Goal: Task Accomplishment & Management: Use online tool/utility

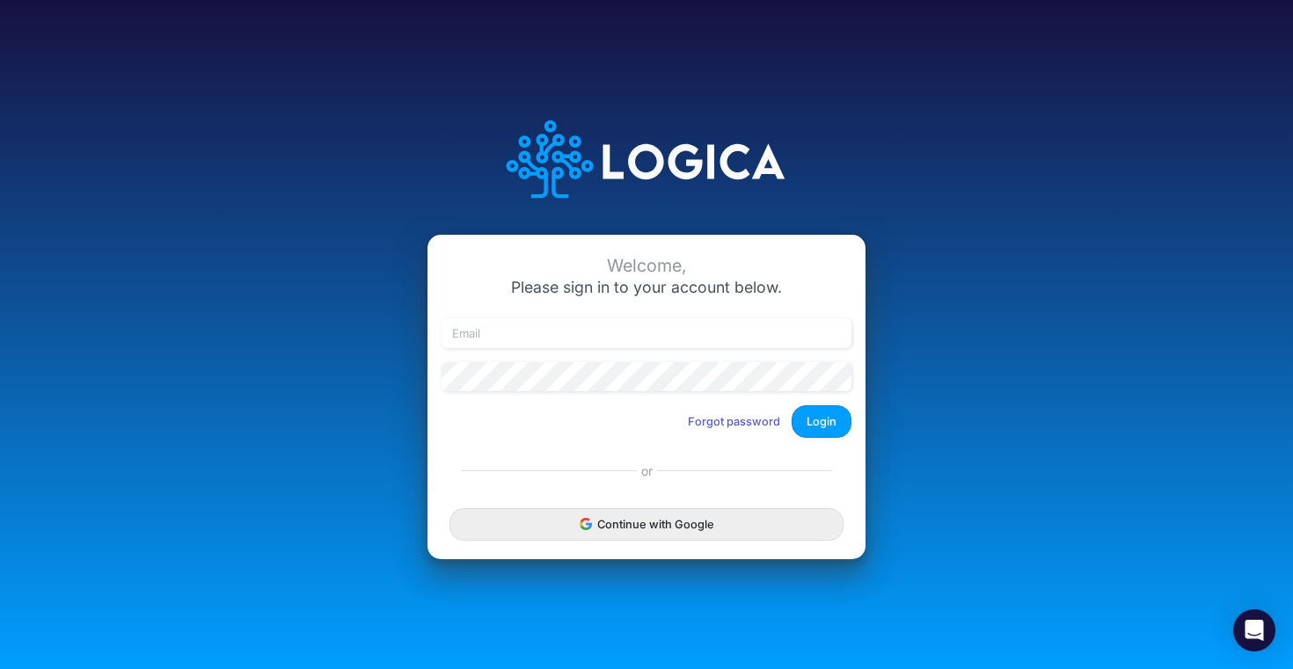
click at [582, 526] on icon "submit" at bounding box center [585, 527] width 10 height 5
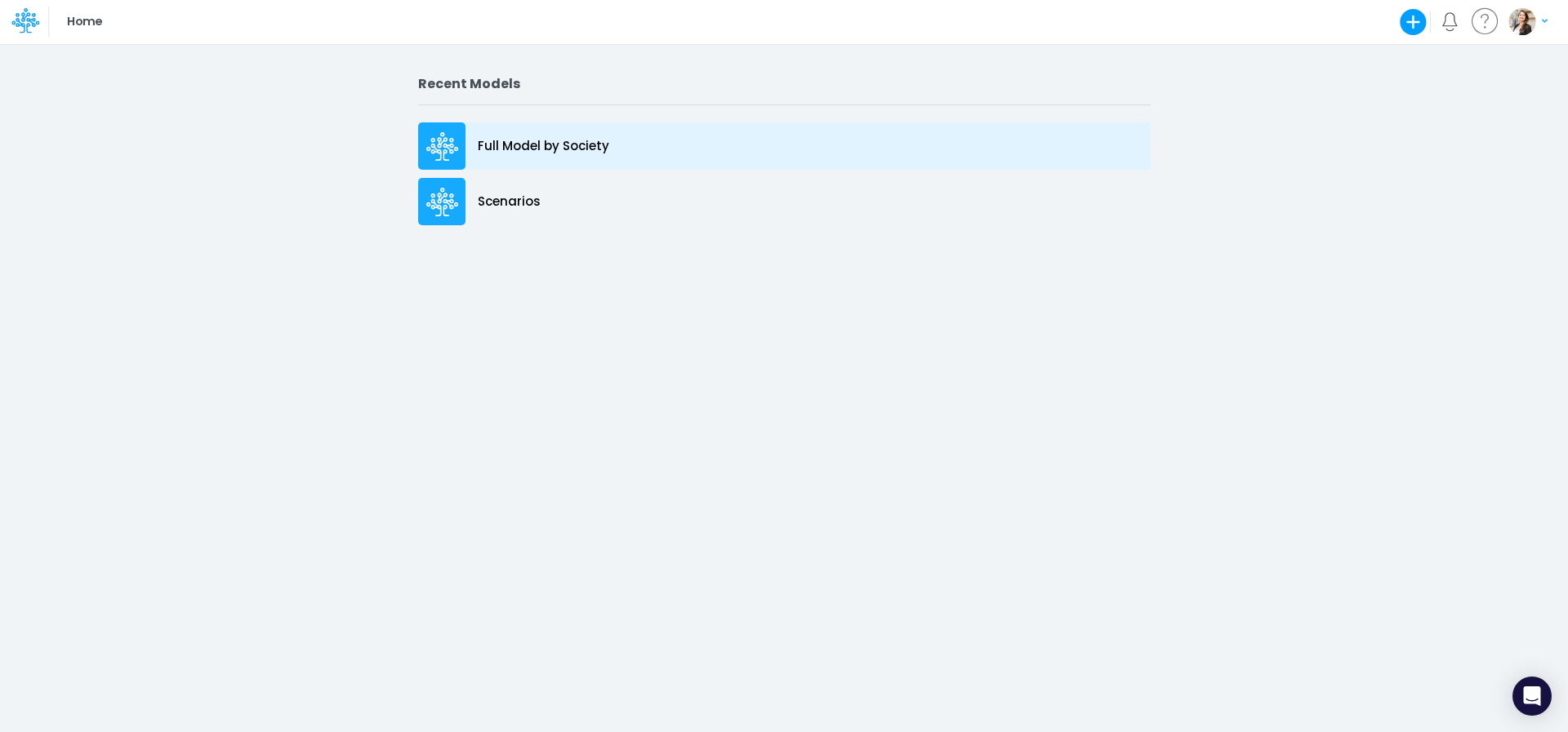
click at [573, 152] on p "Full Model by Society" at bounding box center [544, 147] width 132 height 19
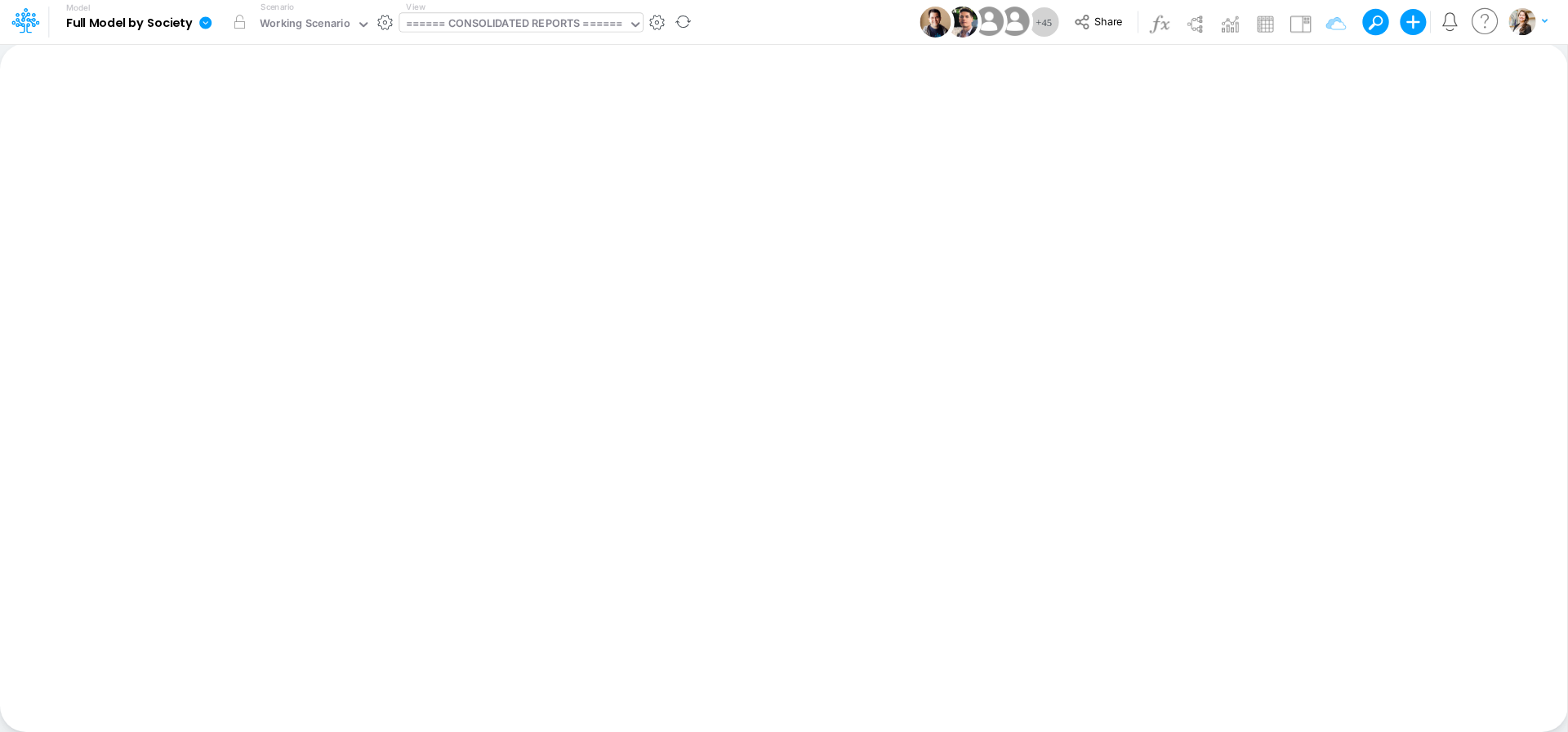
click at [550, 33] on div "====== CONSOLIDATED REPORTS ======" at bounding box center [514, 25] width 217 height 19
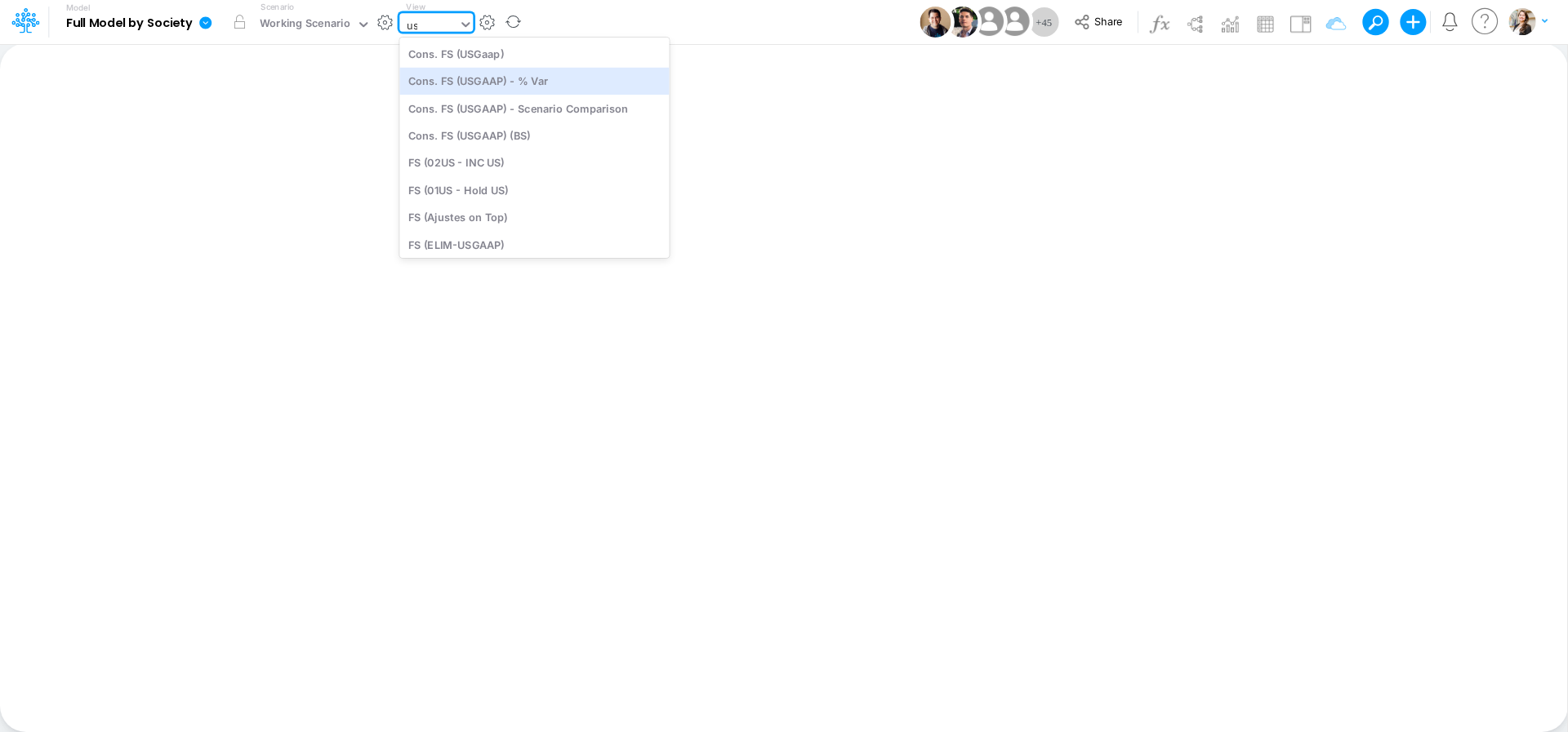
type input "usg"
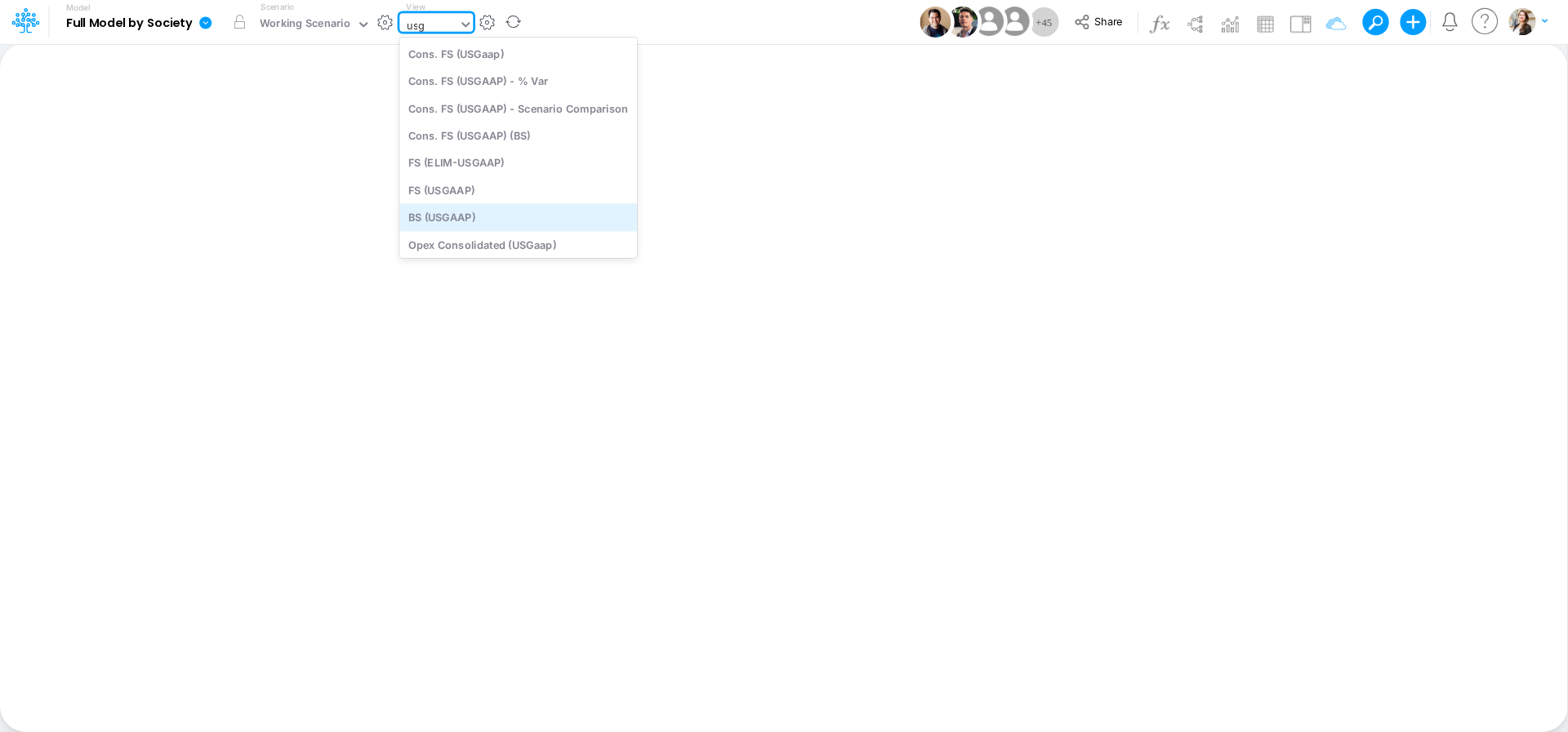
click at [447, 219] on div "BS (USGAAP)" at bounding box center [518, 217] width 238 height 27
type input "BS (USGAAP) - Detailed"
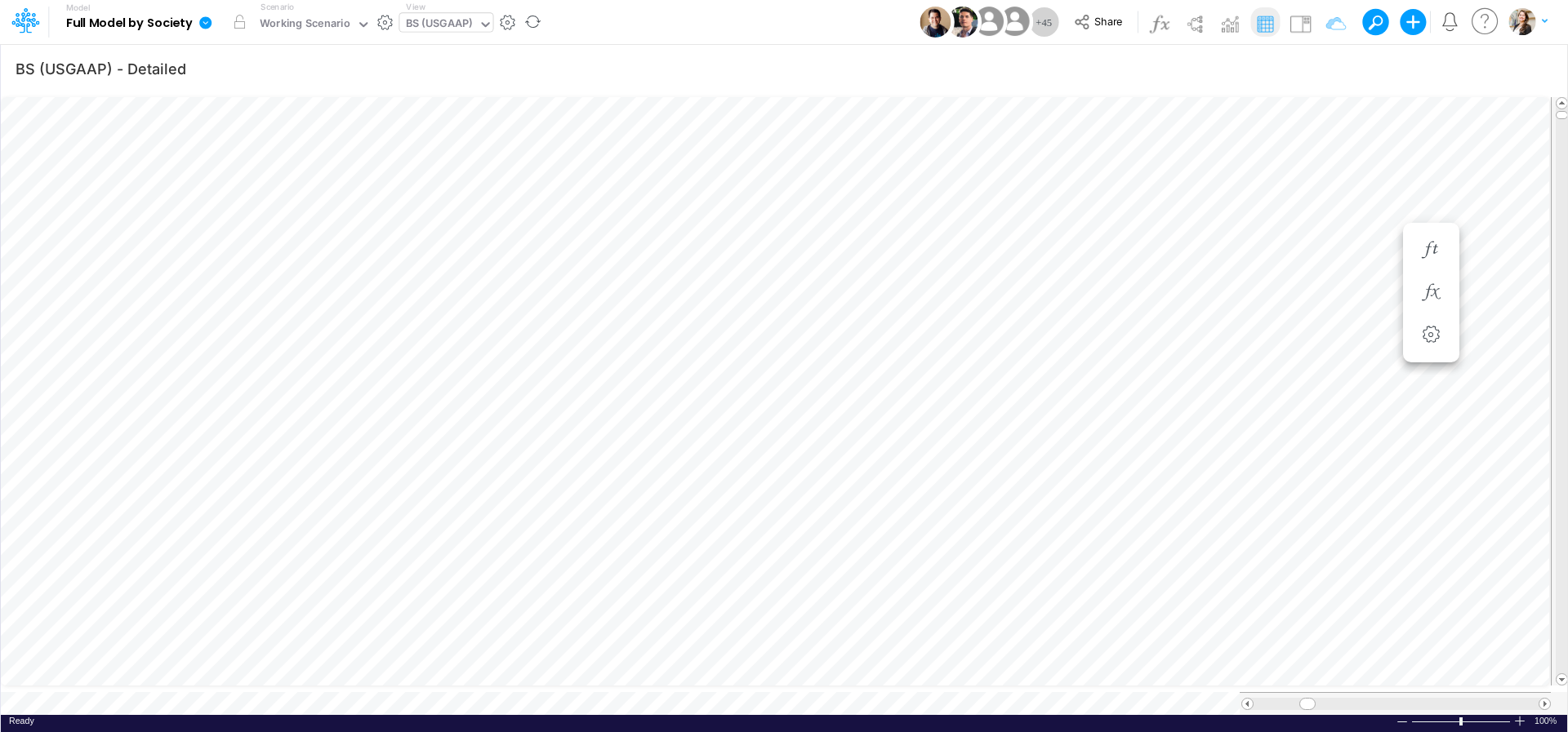
click at [424, 27] on div "BS (USGAAP)" at bounding box center [439, 25] width 67 height 19
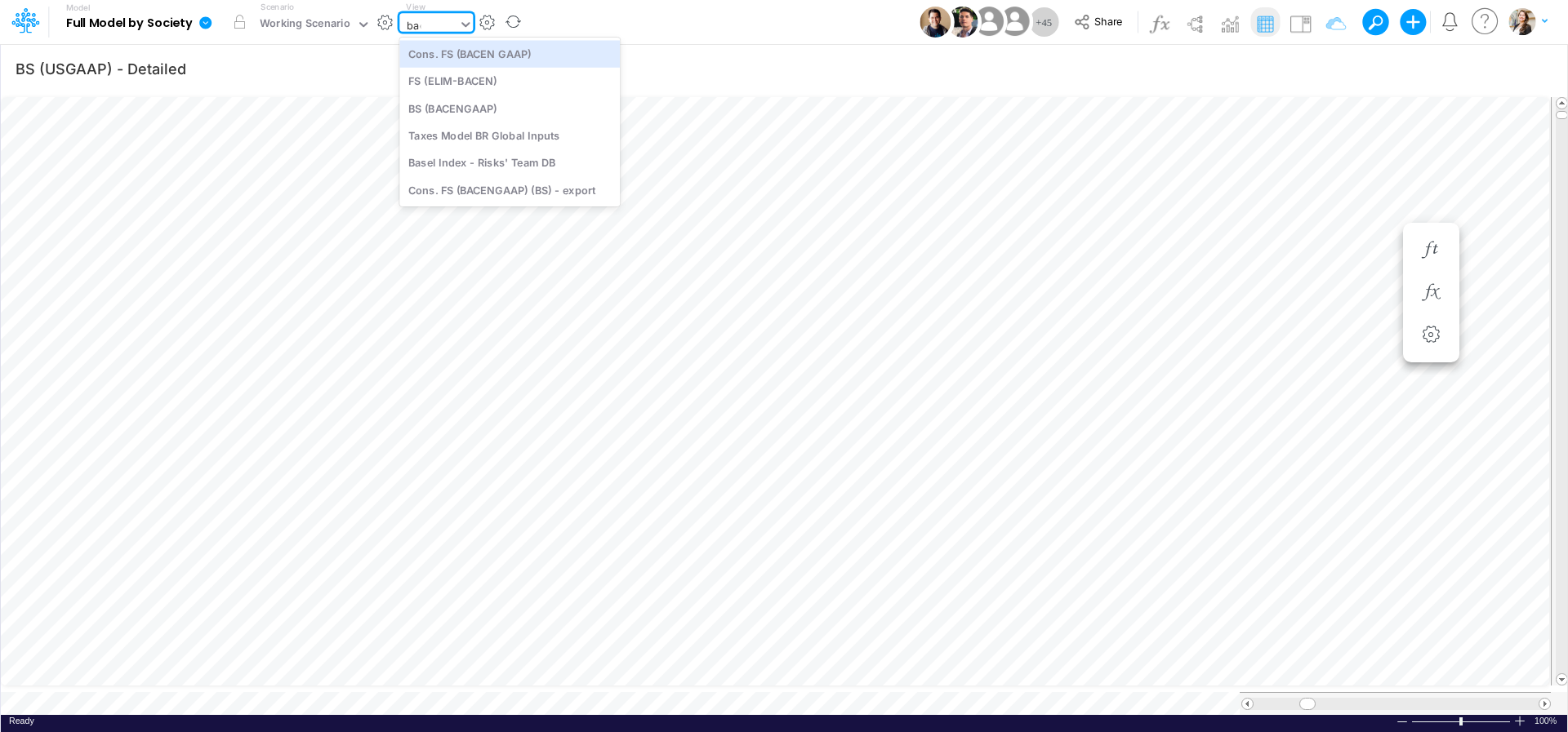
type input "bacen"
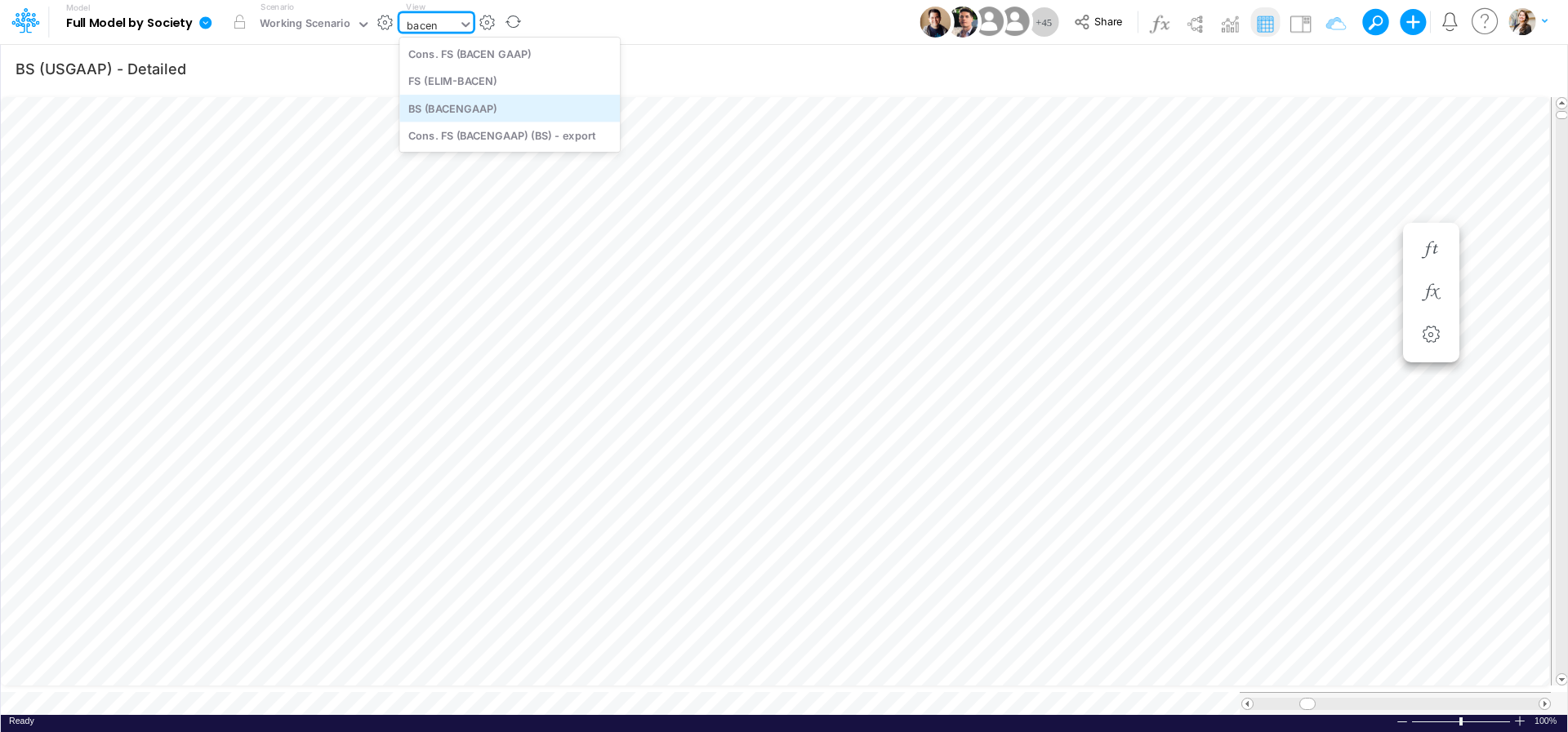
click at [450, 108] on div "BS (BACENGAAP)" at bounding box center [509, 108] width 220 height 27
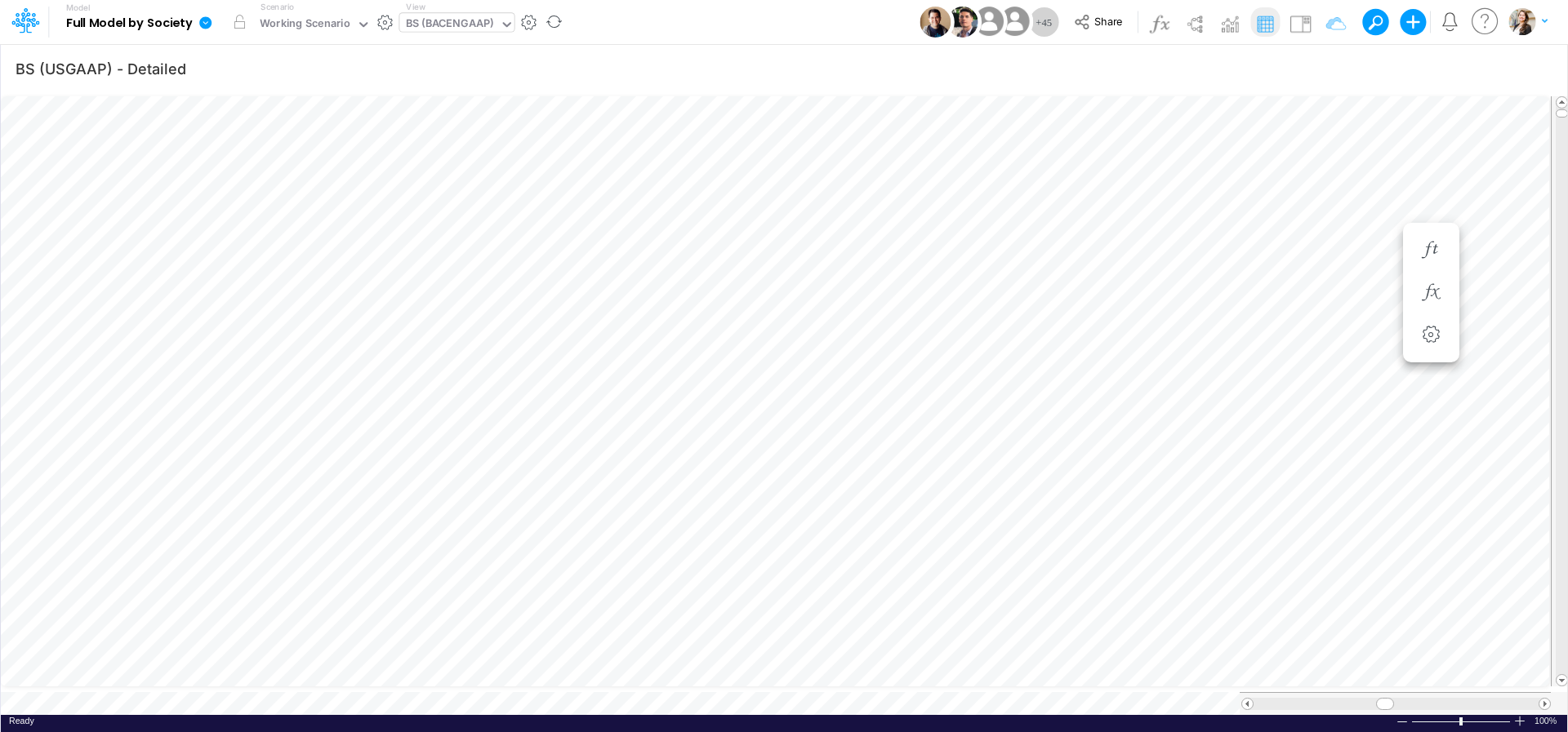
click at [206, 29] on icon at bounding box center [205, 22] width 12 height 12
click at [249, 173] on button "View model info" at bounding box center [287, 169] width 175 height 25
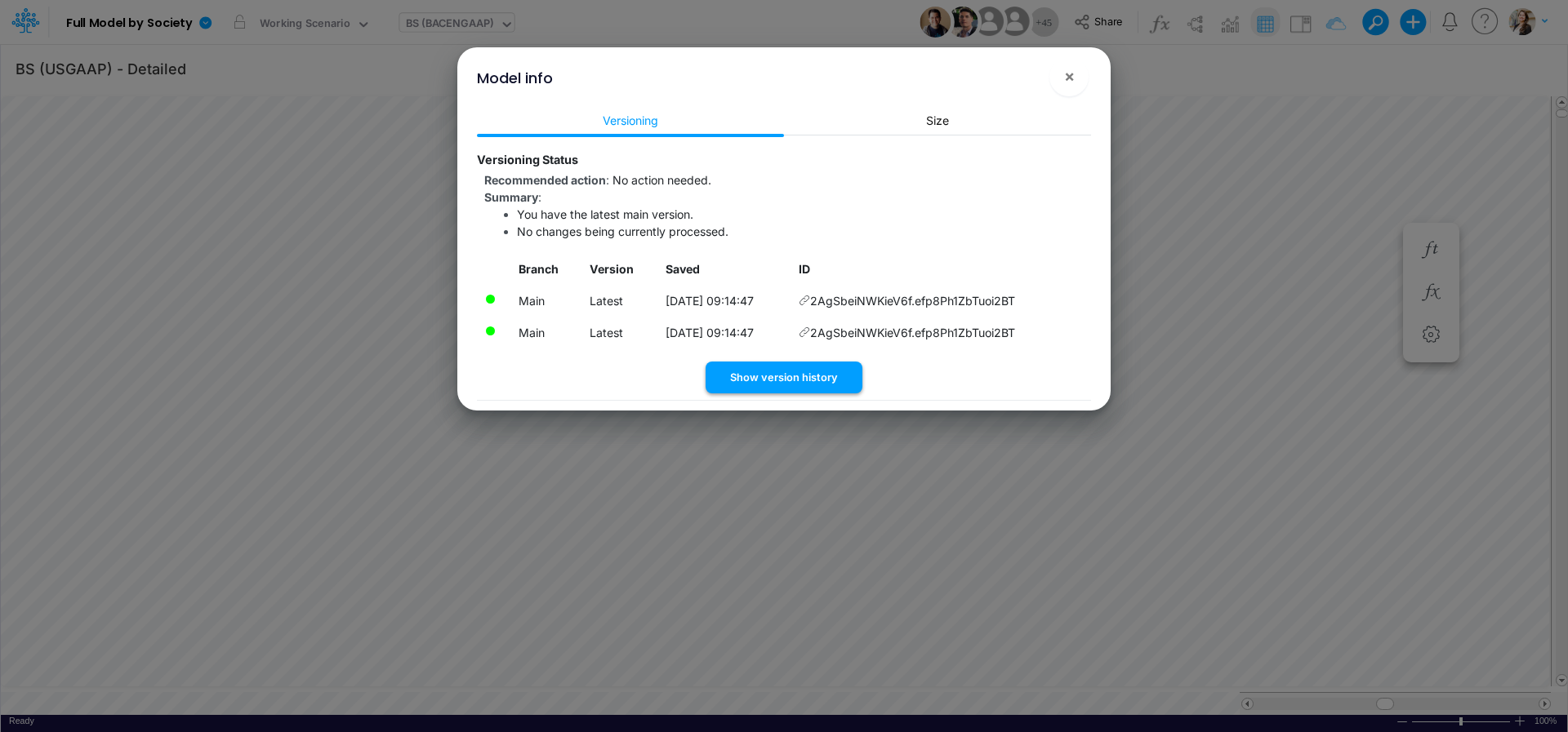
click at [745, 380] on button "Show version history" at bounding box center [784, 378] width 157 height 32
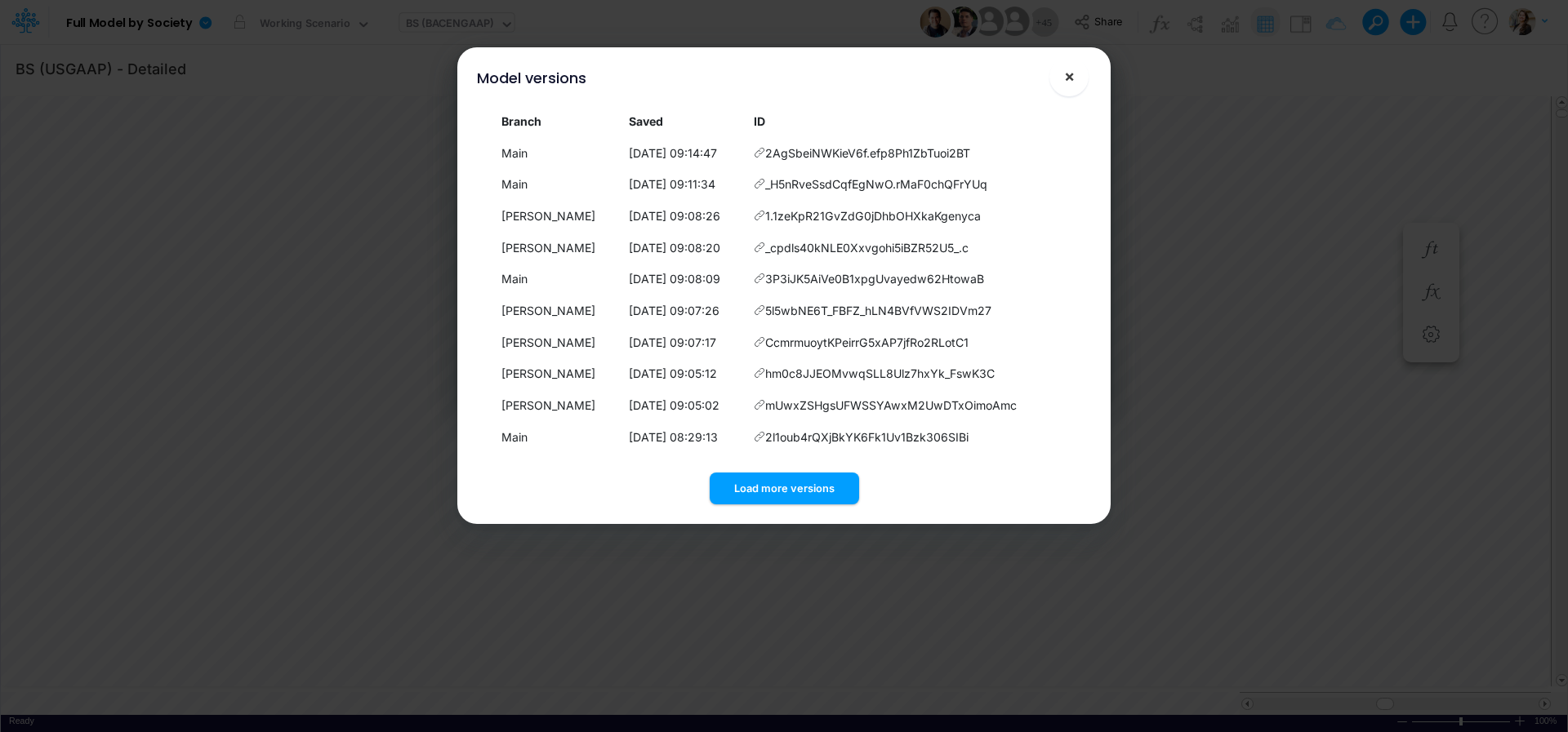
click at [1067, 79] on span "×" at bounding box center [1069, 75] width 10 height 19
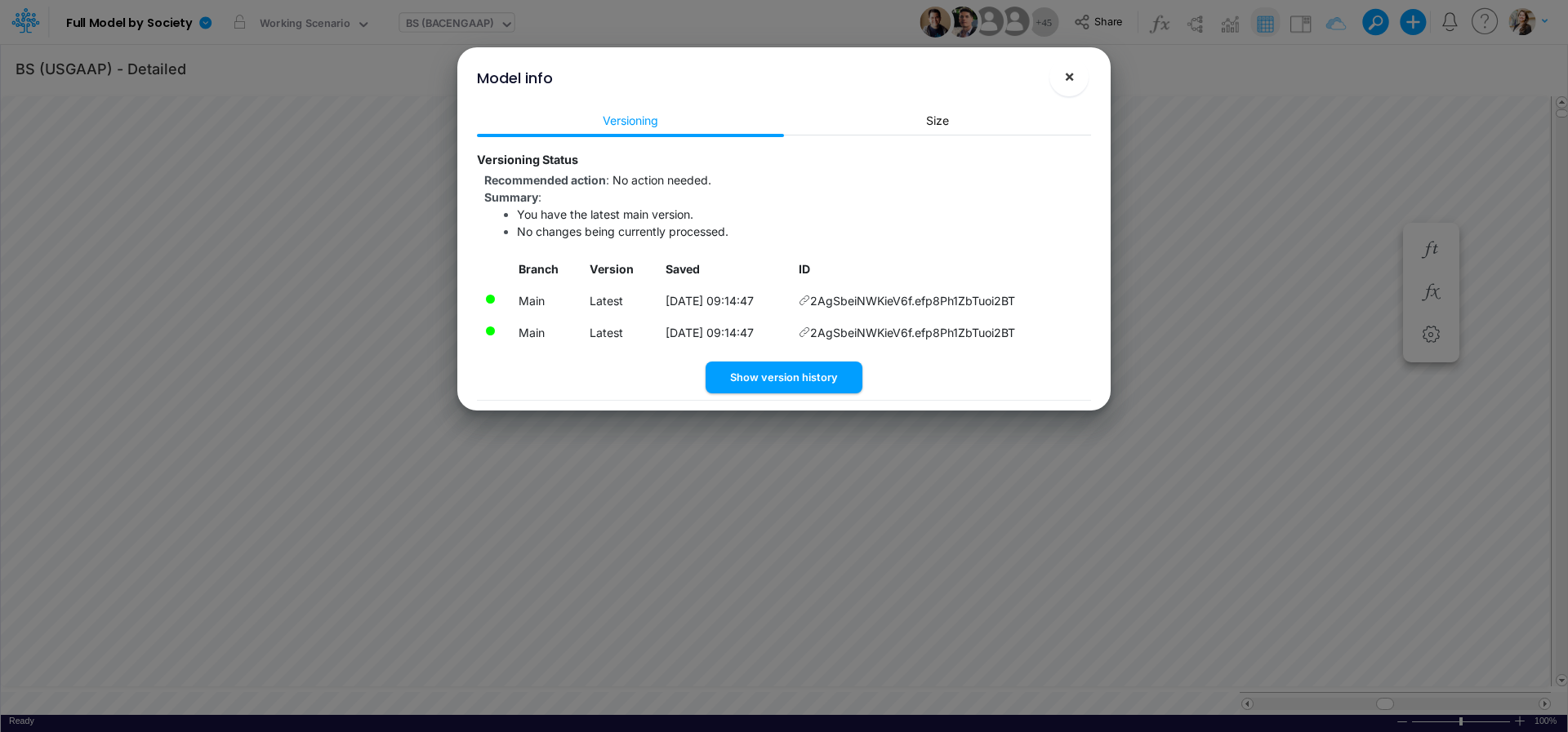
click at [1074, 78] on span "×" at bounding box center [1069, 75] width 10 height 19
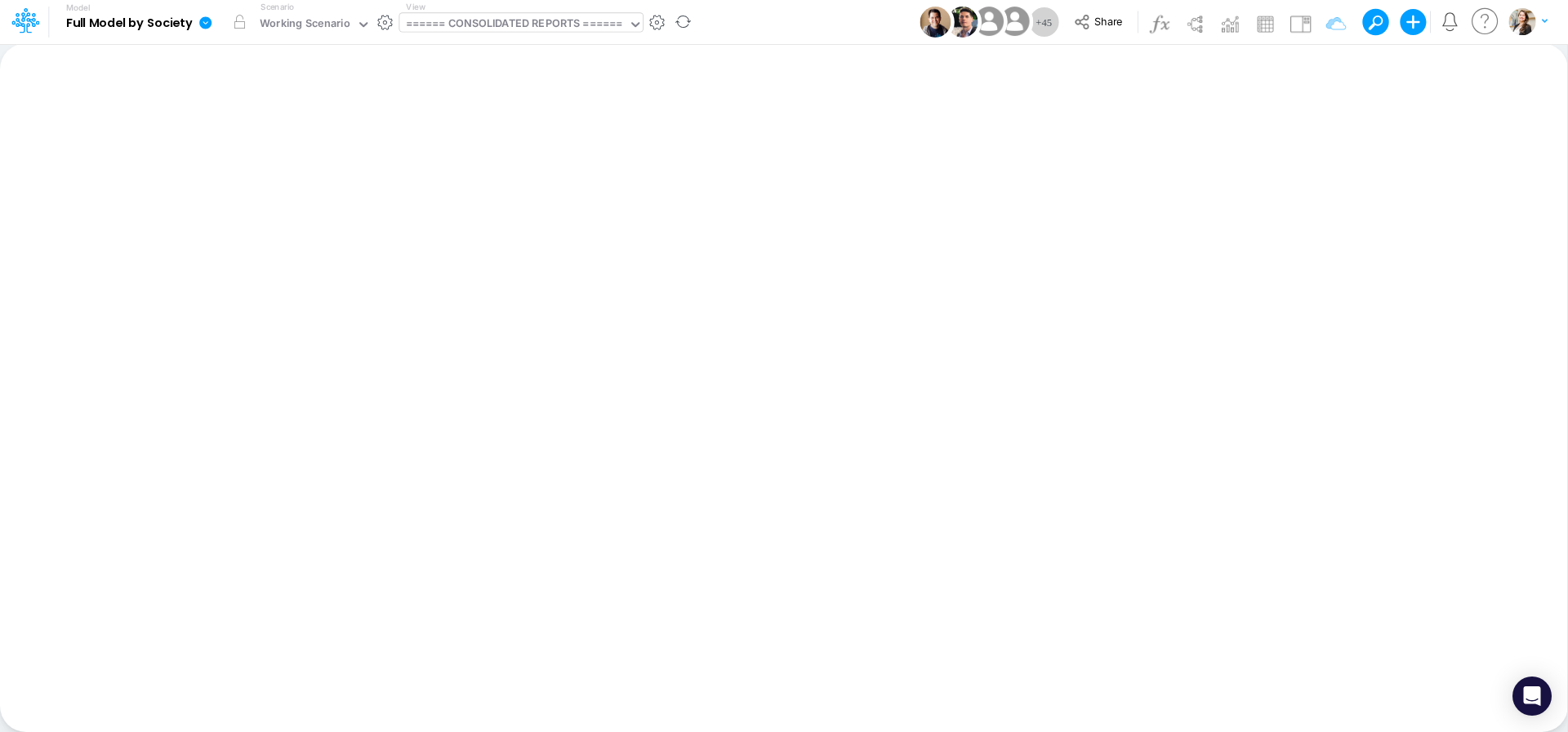
click at [598, 26] on div "====== CONSOLIDATED REPORTS ======" at bounding box center [514, 25] width 217 height 19
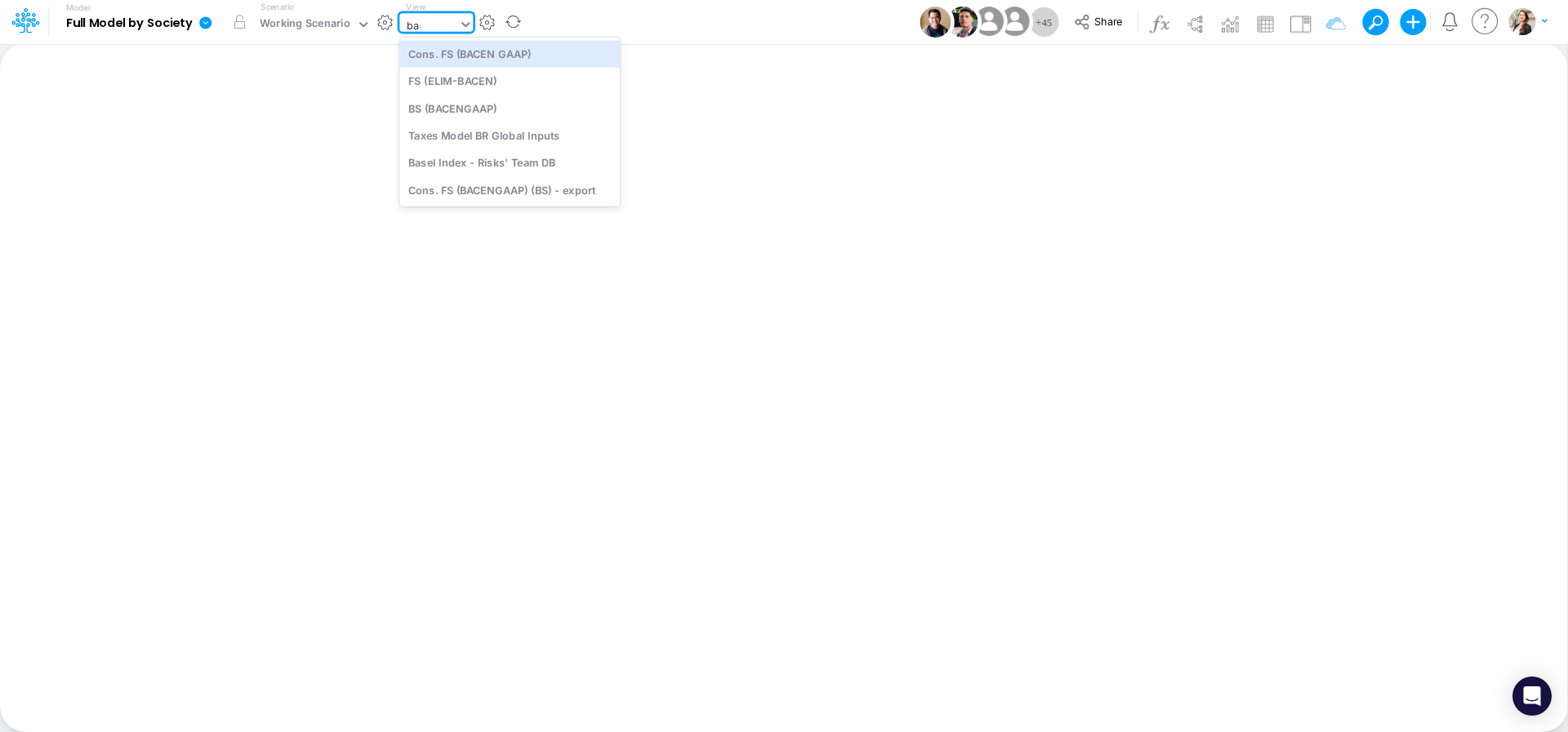
type input "bace"
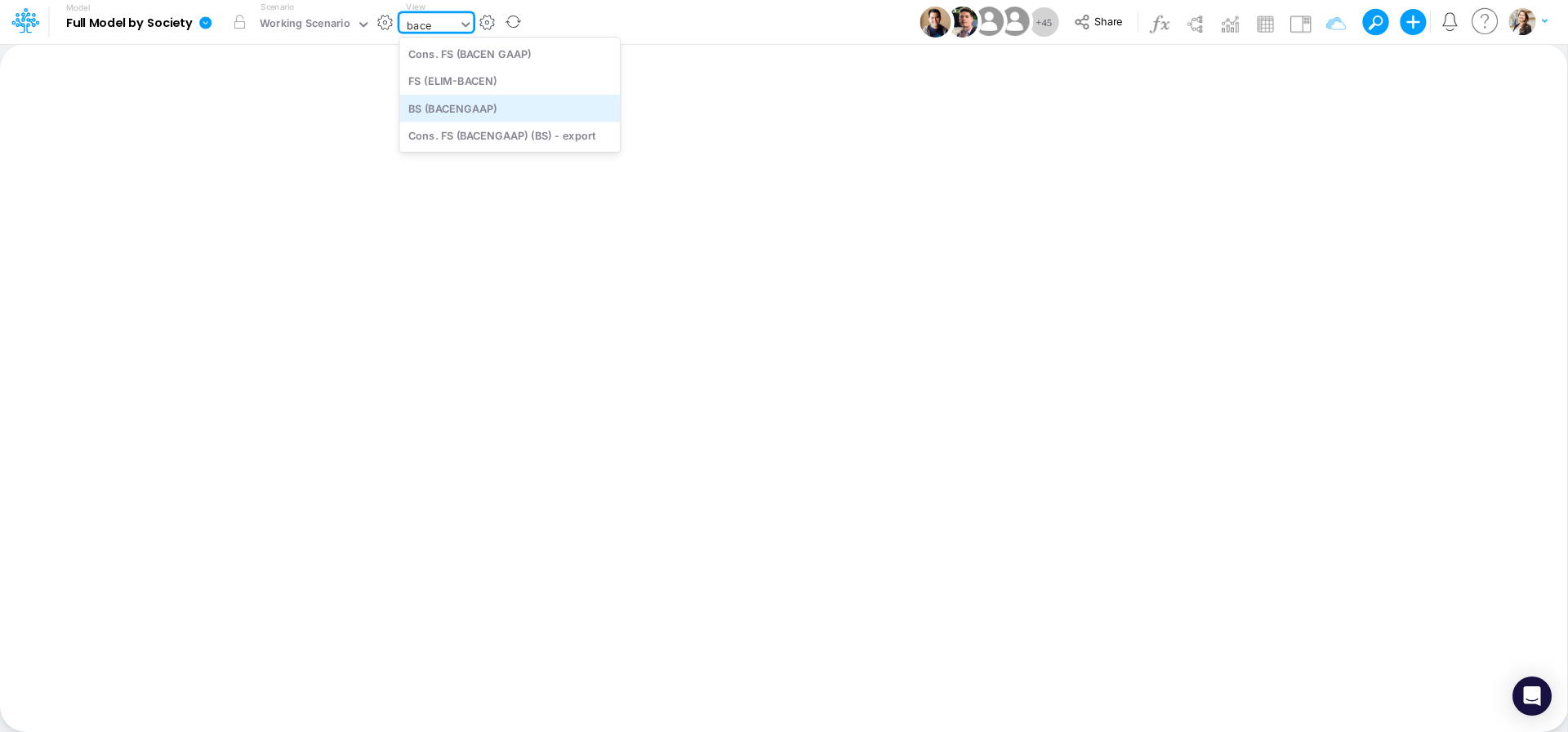
click at [505, 113] on div "BS (BACENGAAP)" at bounding box center [509, 108] width 220 height 27
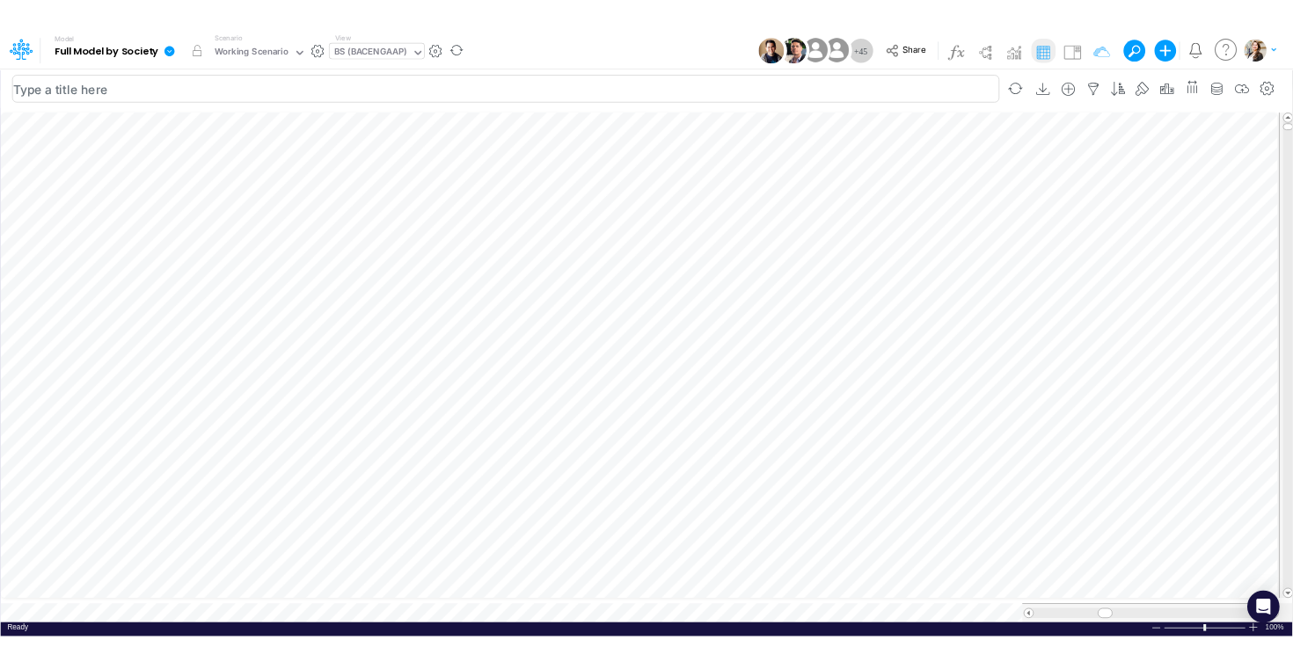
scroll to position [7, 57]
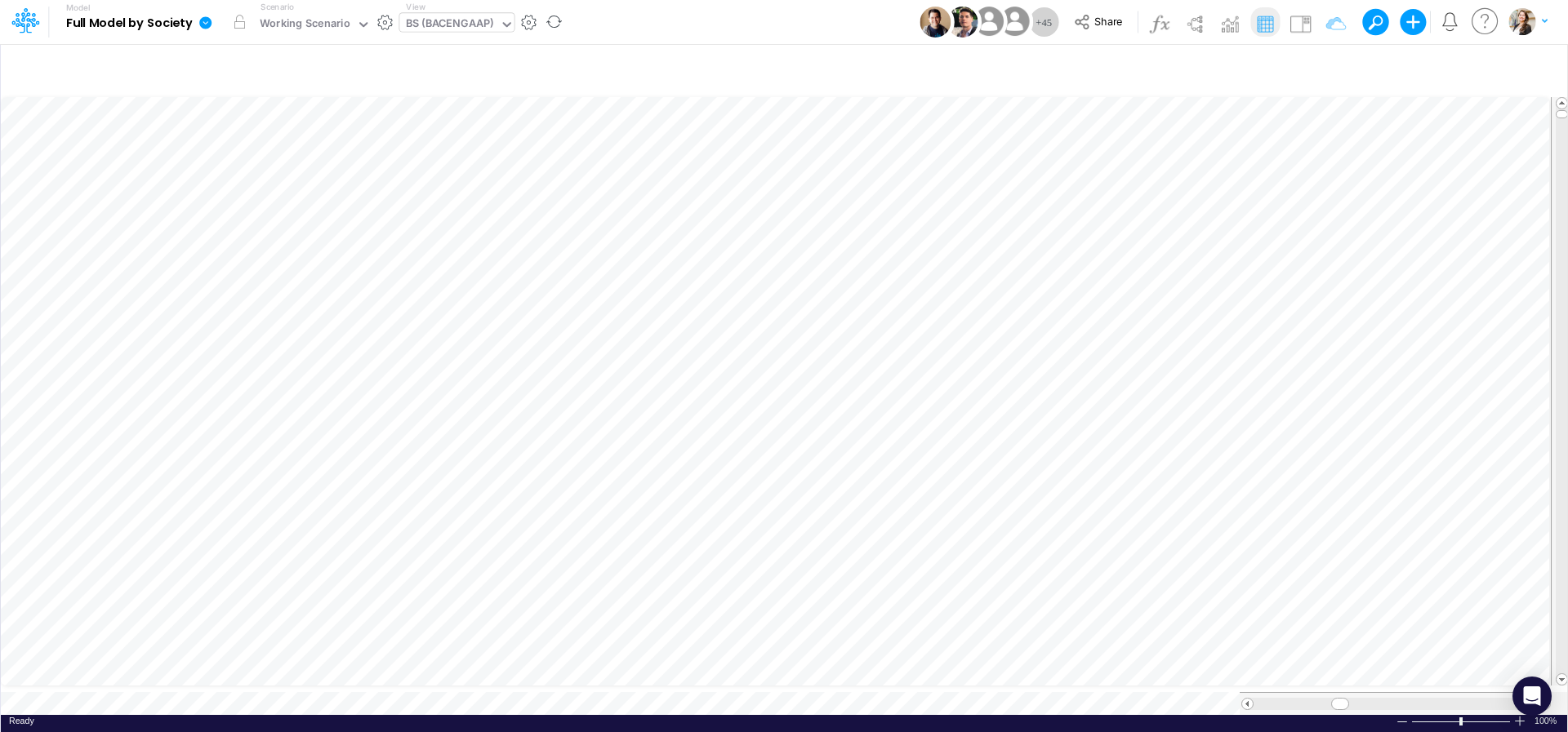
click at [207, 25] on icon at bounding box center [205, 22] width 12 height 12
click at [241, 178] on button "View model info" at bounding box center [287, 169] width 175 height 25
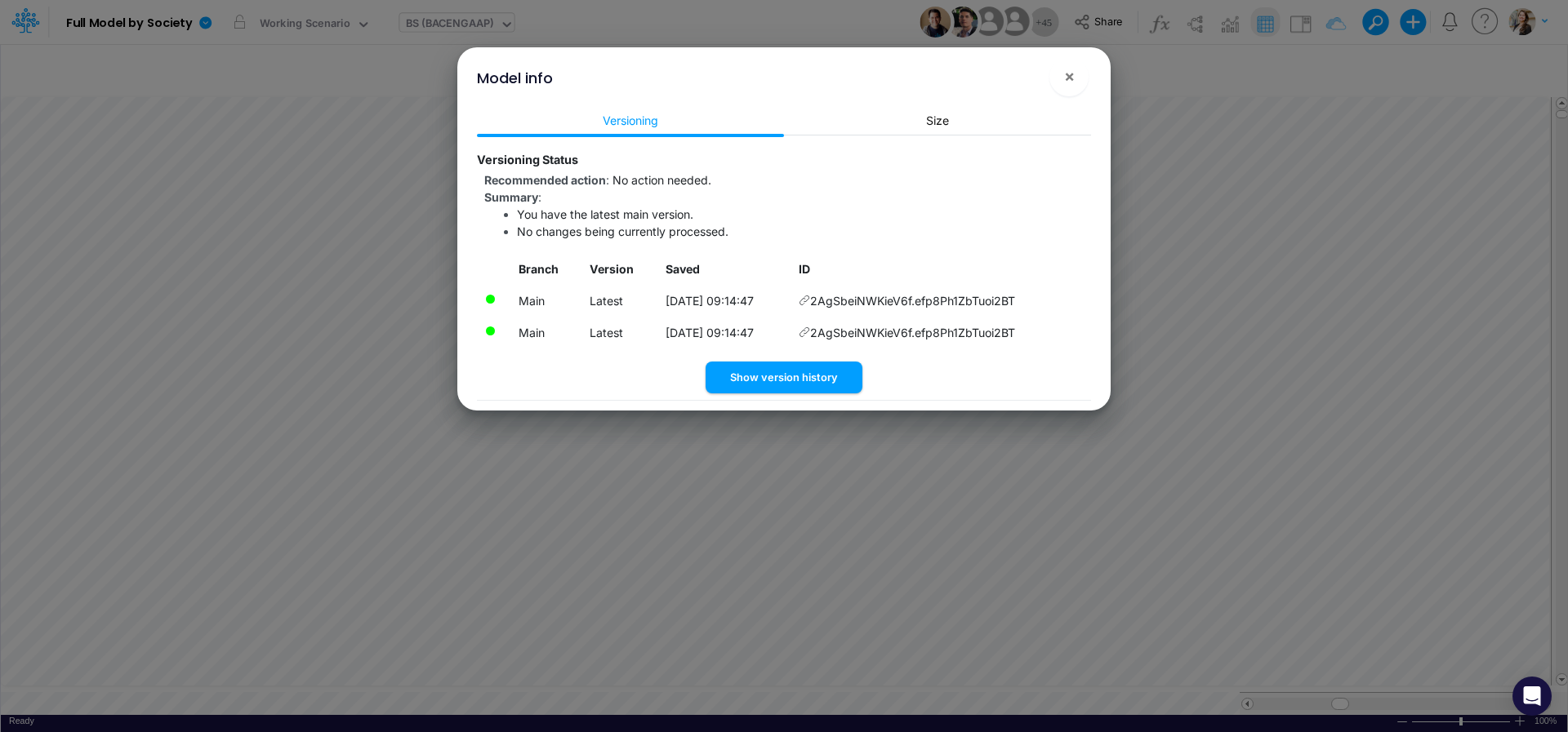
click at [810, 300] on icon at bounding box center [804, 301] width 11 height 11
click at [1065, 83] on span "×" at bounding box center [1069, 75] width 10 height 19
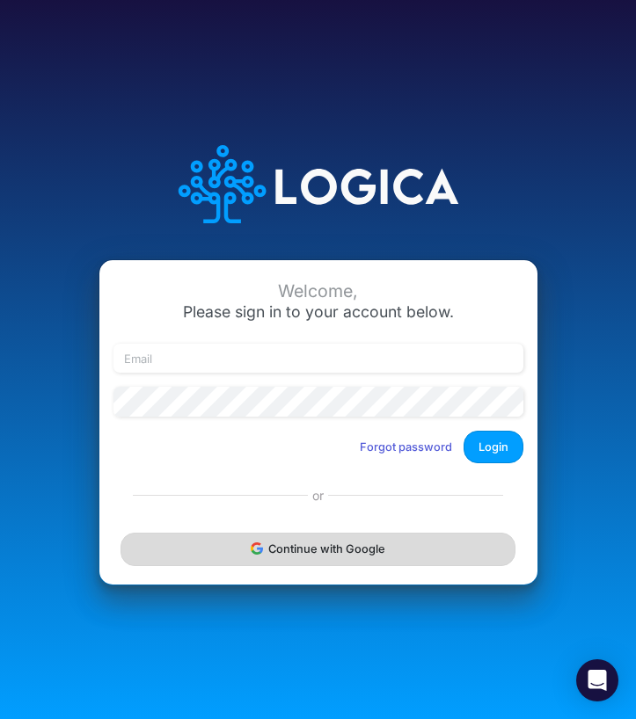
click at [346, 563] on button "Continue with Google" at bounding box center [318, 549] width 394 height 33
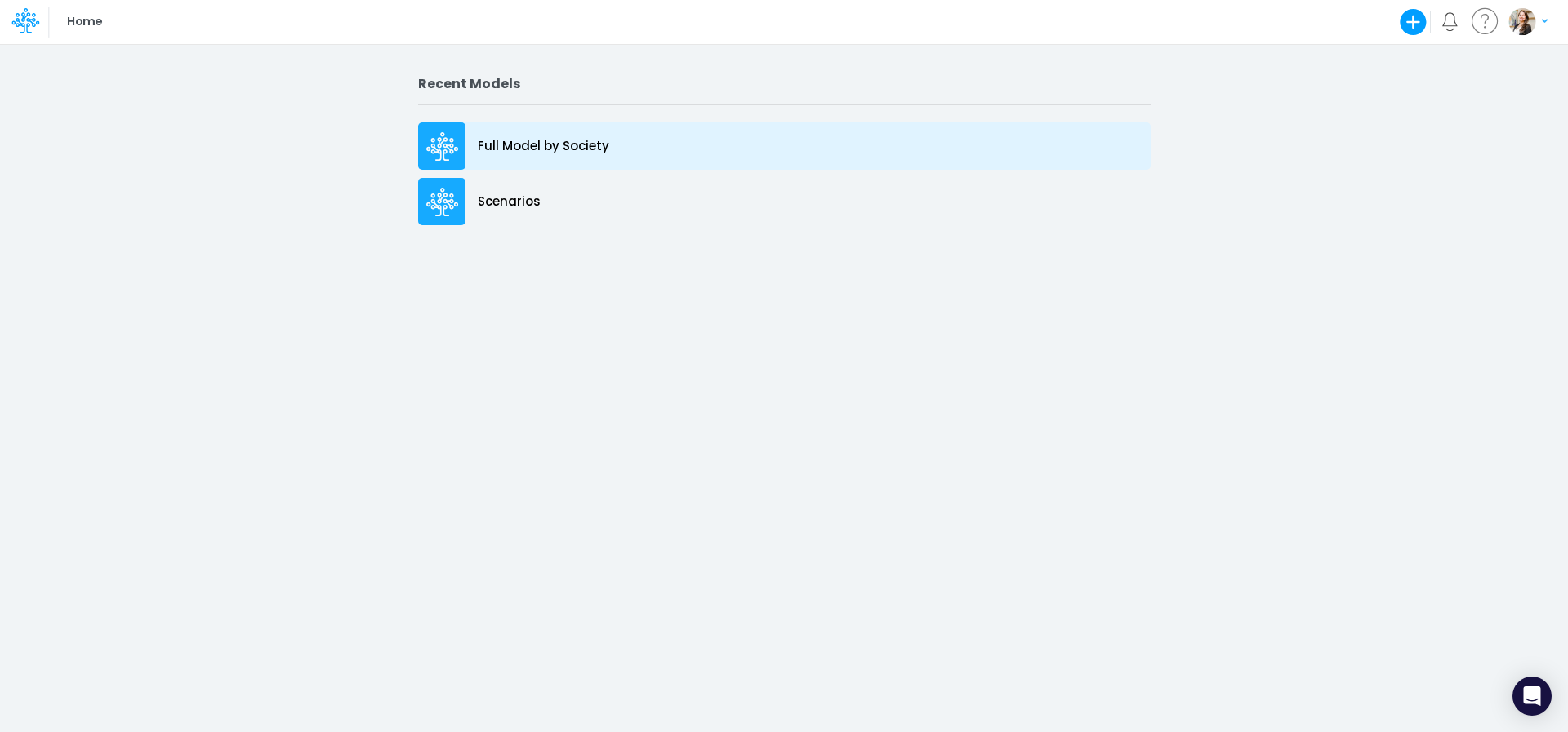
click at [534, 143] on p "Full Model by Society" at bounding box center [544, 147] width 132 height 19
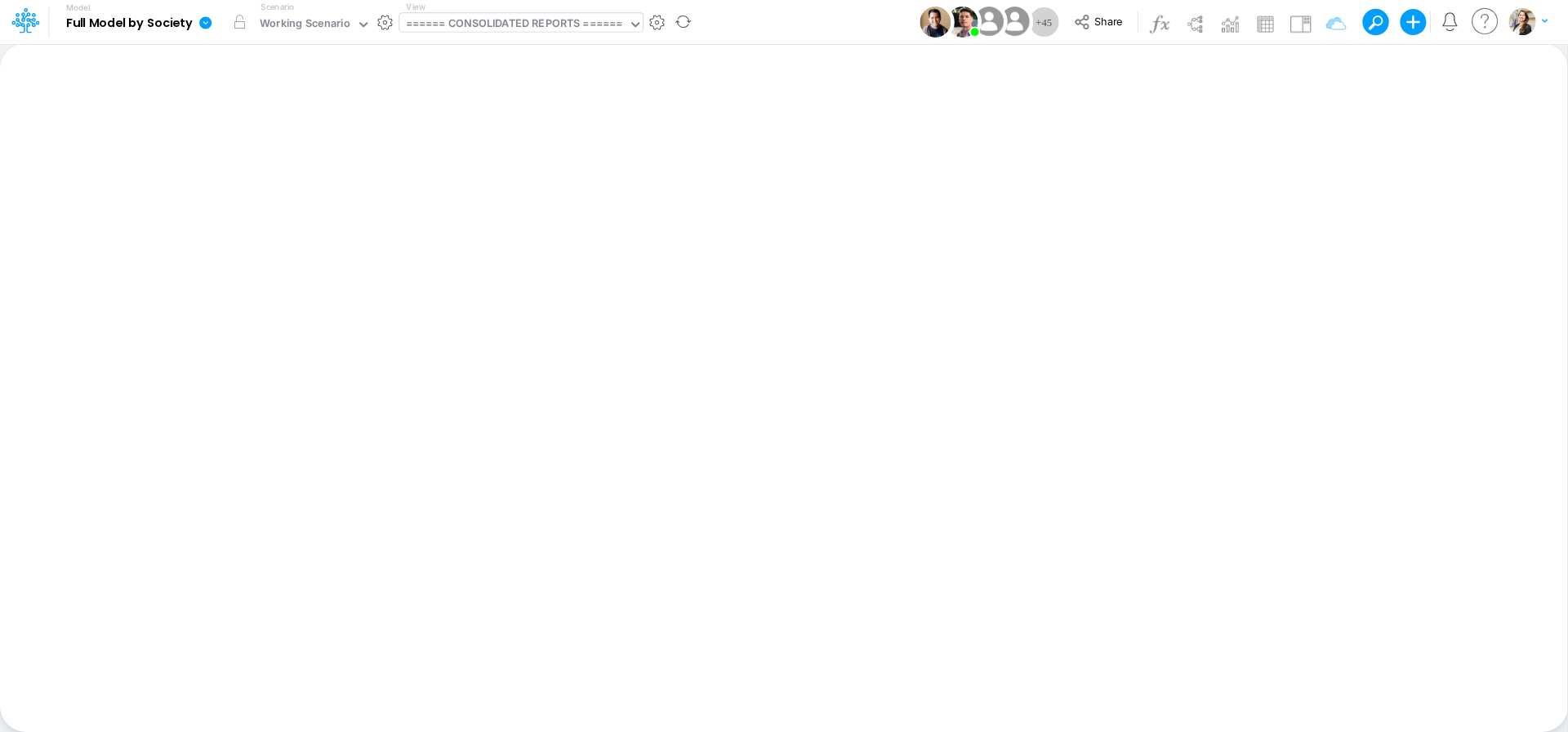
click at [528, 31] on div "====== CONSOLIDATED REPORTS ======" at bounding box center [514, 25] width 217 height 19
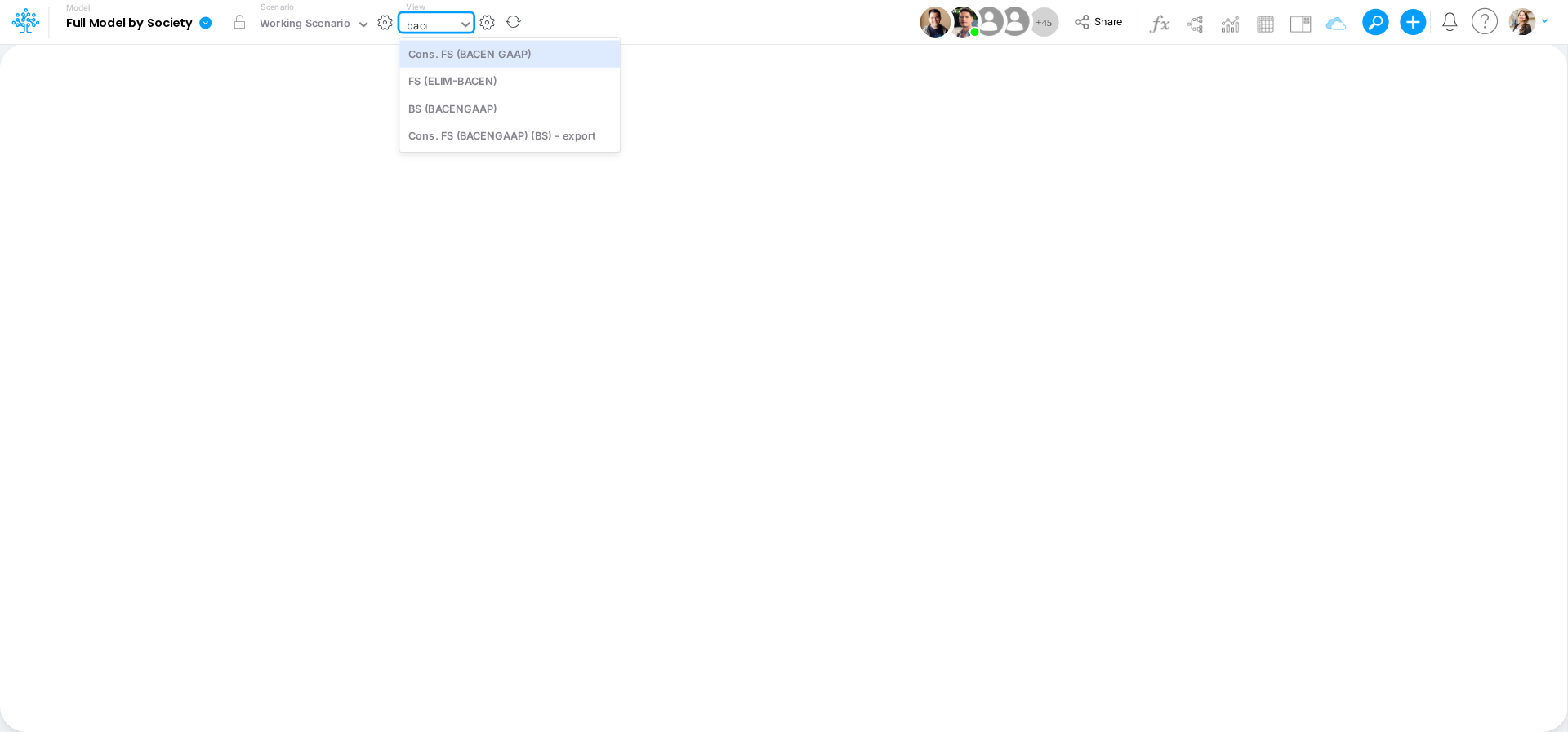
type input "bacen"
click at [525, 109] on div "BS (BACENGAAP)" at bounding box center [509, 108] width 220 height 27
type input "BS (USGAAP) - Detailed"
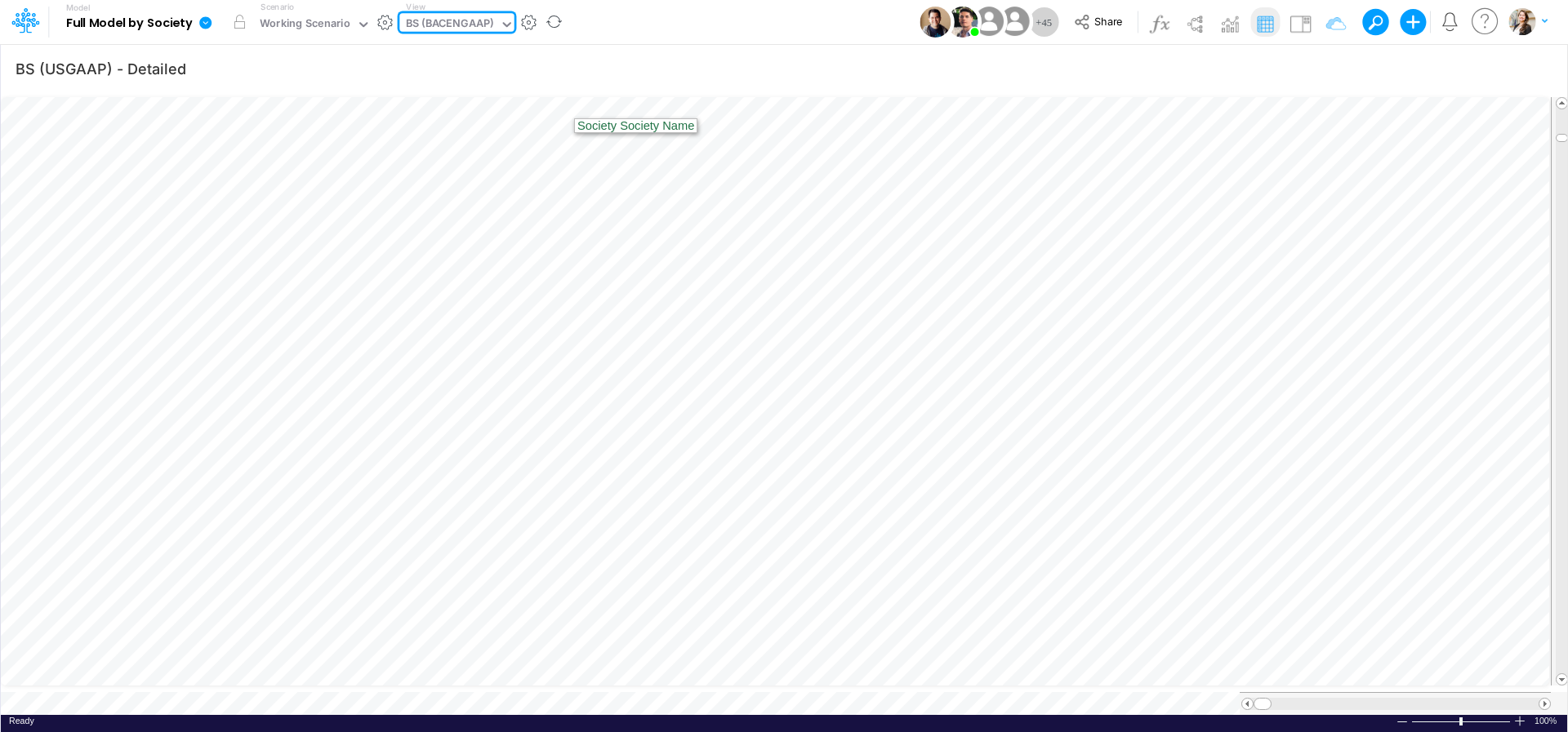
click at [458, 19] on div "BS (BACENGAAP)" at bounding box center [449, 25] width 88 height 19
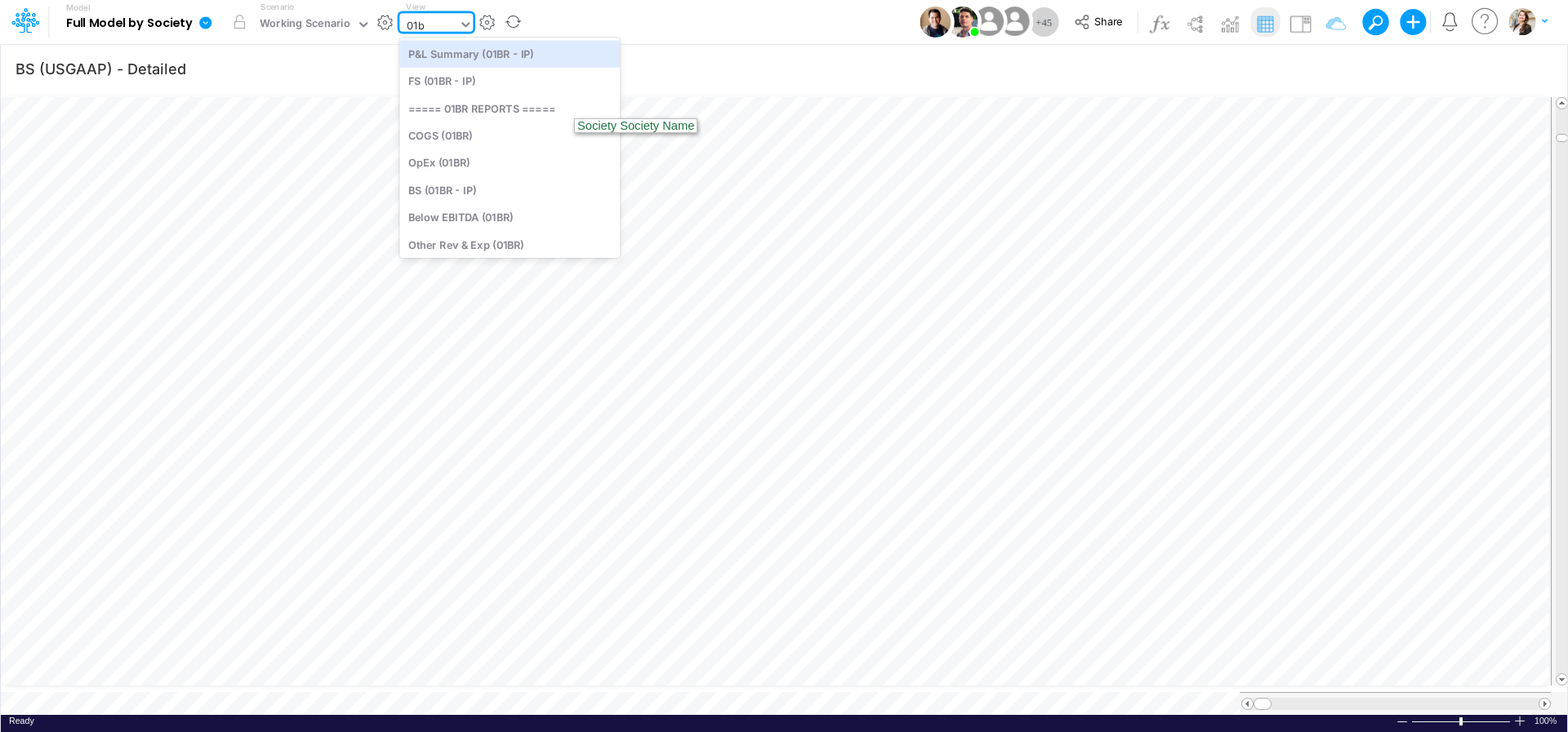
type input "01br"
click at [483, 189] on div "BS (01BR - IP)" at bounding box center [509, 189] width 220 height 27
type input "BS (01BR - IP)"
